Goal: Information Seeking & Learning: Understand process/instructions

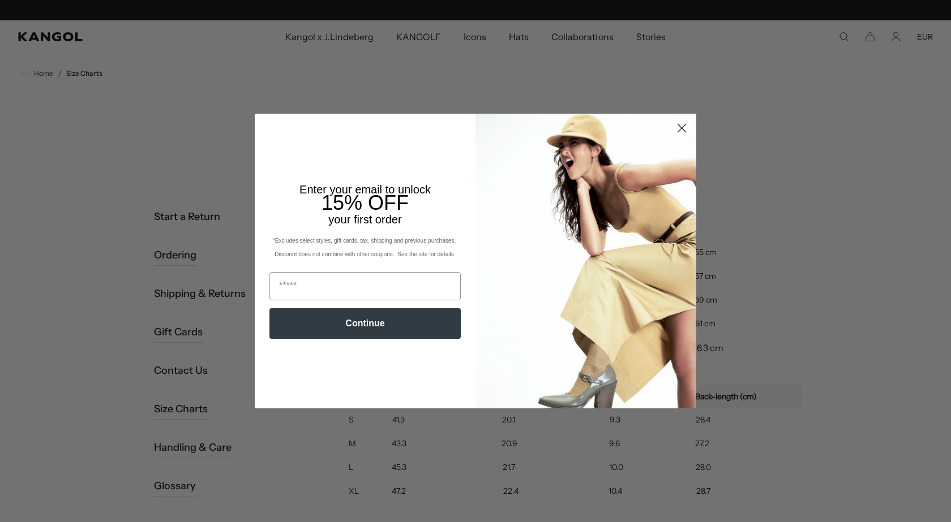
click at [678, 124] on circle "Close dialog" at bounding box center [681, 128] width 19 height 19
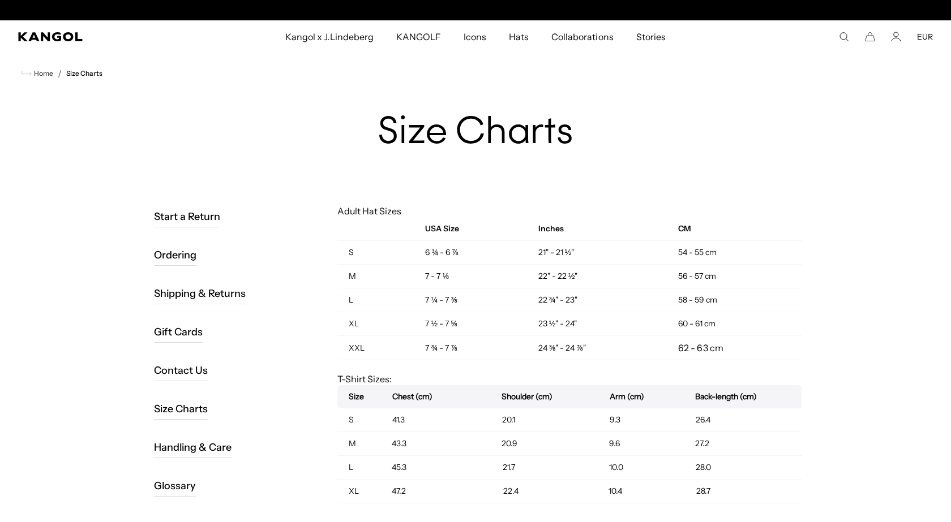
click at [677, 148] on circle "Close dialog" at bounding box center [681, 157] width 19 height 19
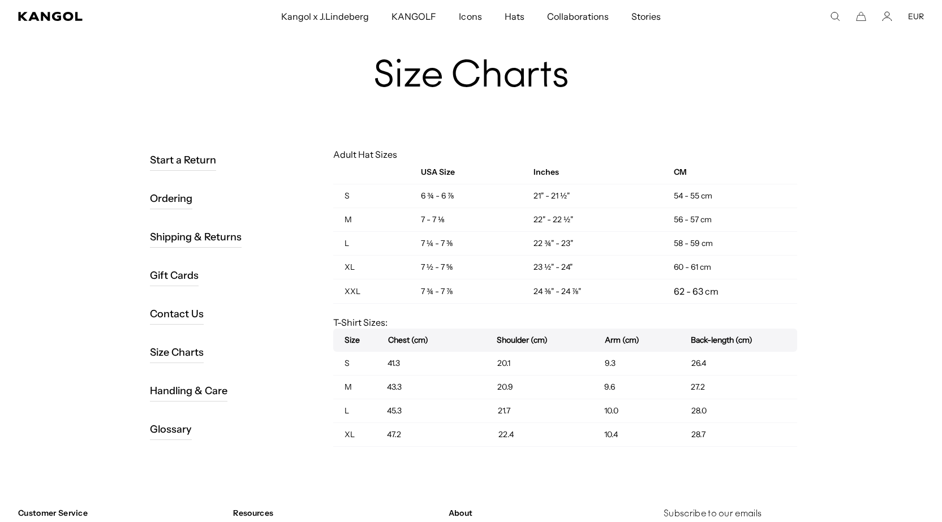
click at [200, 348] on link "Size Charts" at bounding box center [177, 353] width 54 height 22
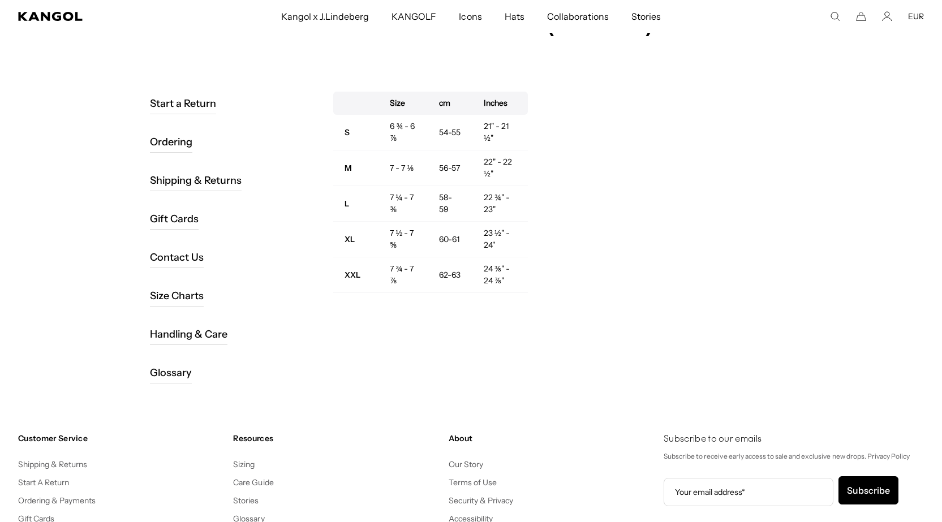
scroll to position [0, 233]
